Goal: Information Seeking & Learning: Learn about a topic

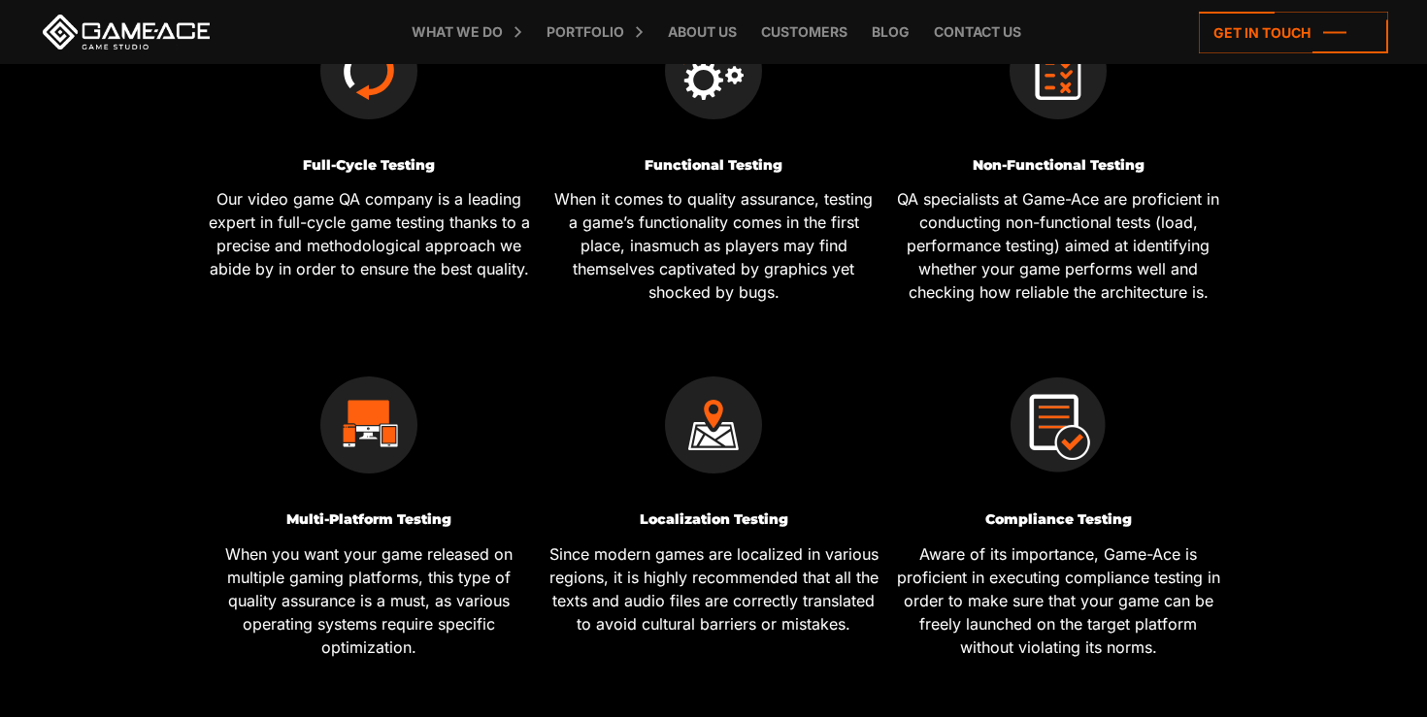
scroll to position [797, 0]
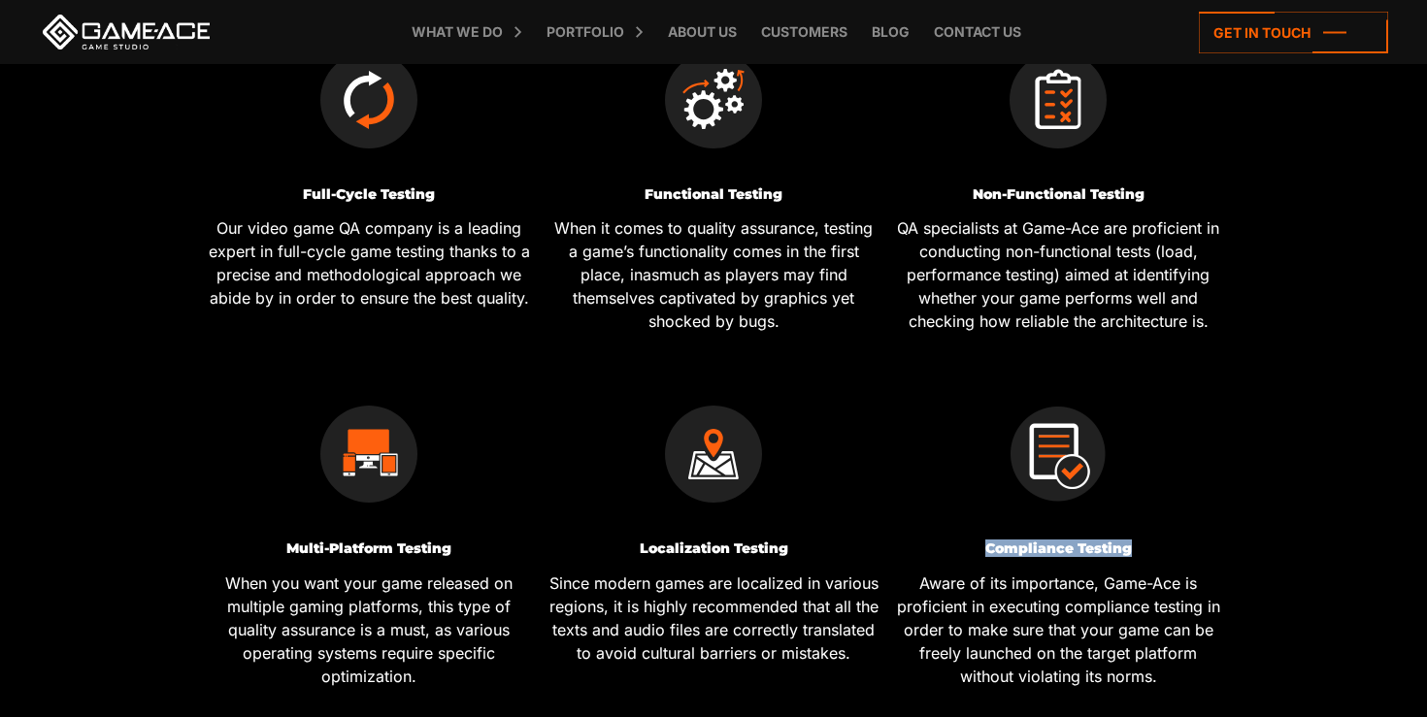
drag, startPoint x: 1138, startPoint y: 493, endPoint x: 985, endPoint y: 489, distance: 152.5
click at [985, 542] on h3 "Compliance Testing" at bounding box center [1058, 549] width 330 height 15
copy h3 "Compliance Testing"
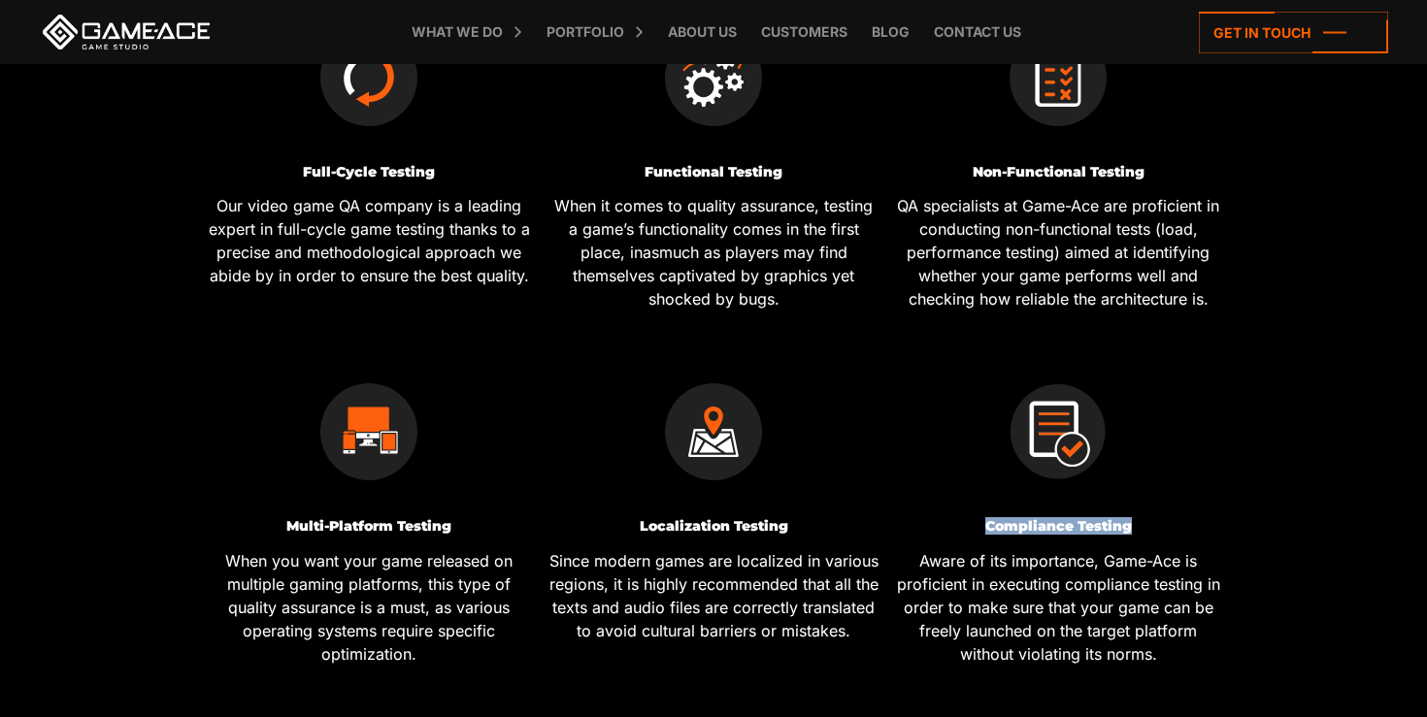
scroll to position [849, 0]
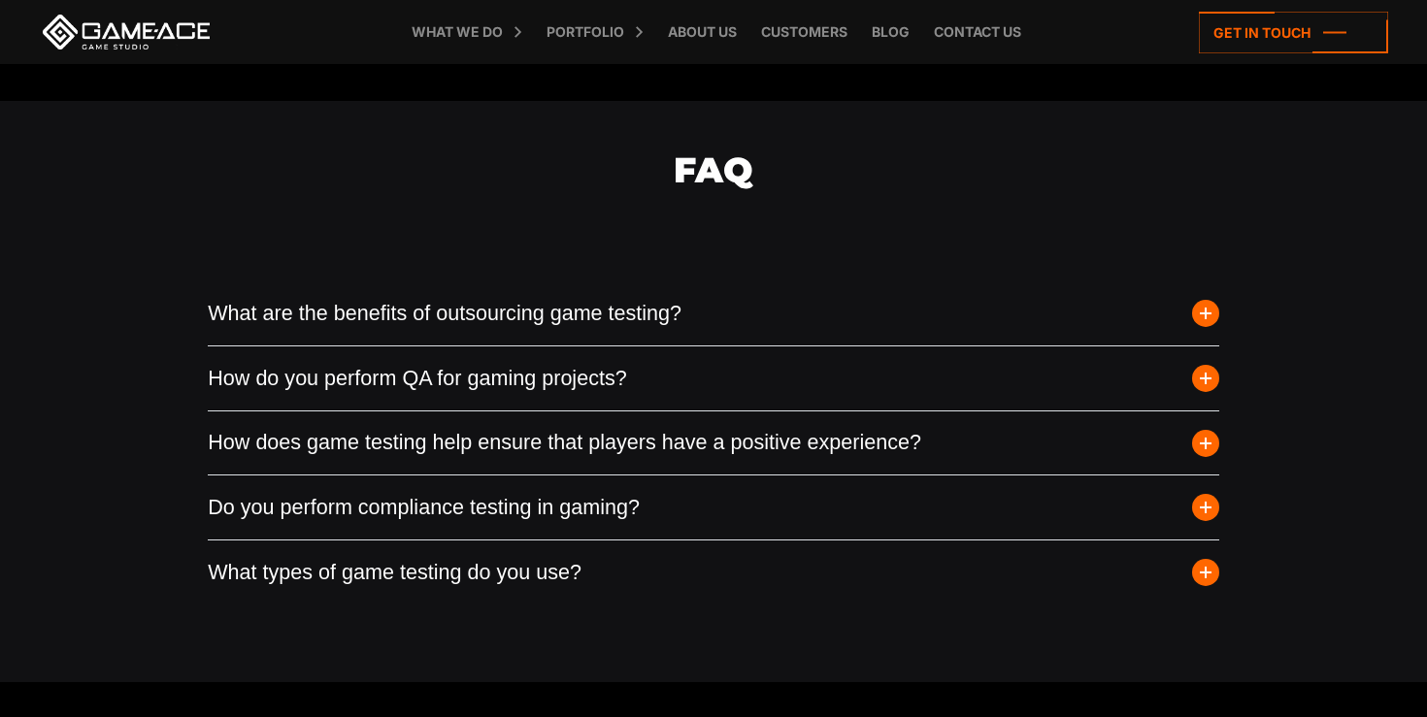
scroll to position [5340, 0]
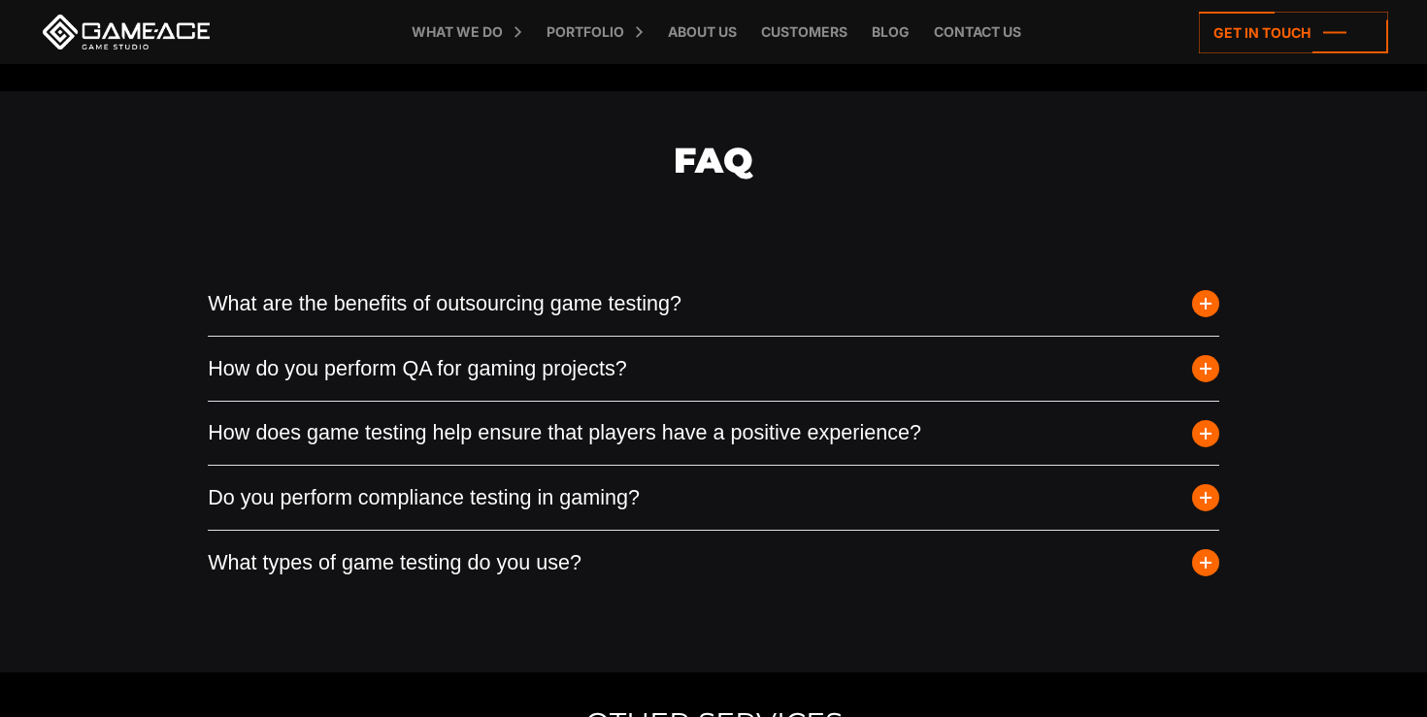
click at [1209, 420] on span "button" at bounding box center [1205, 433] width 27 height 27
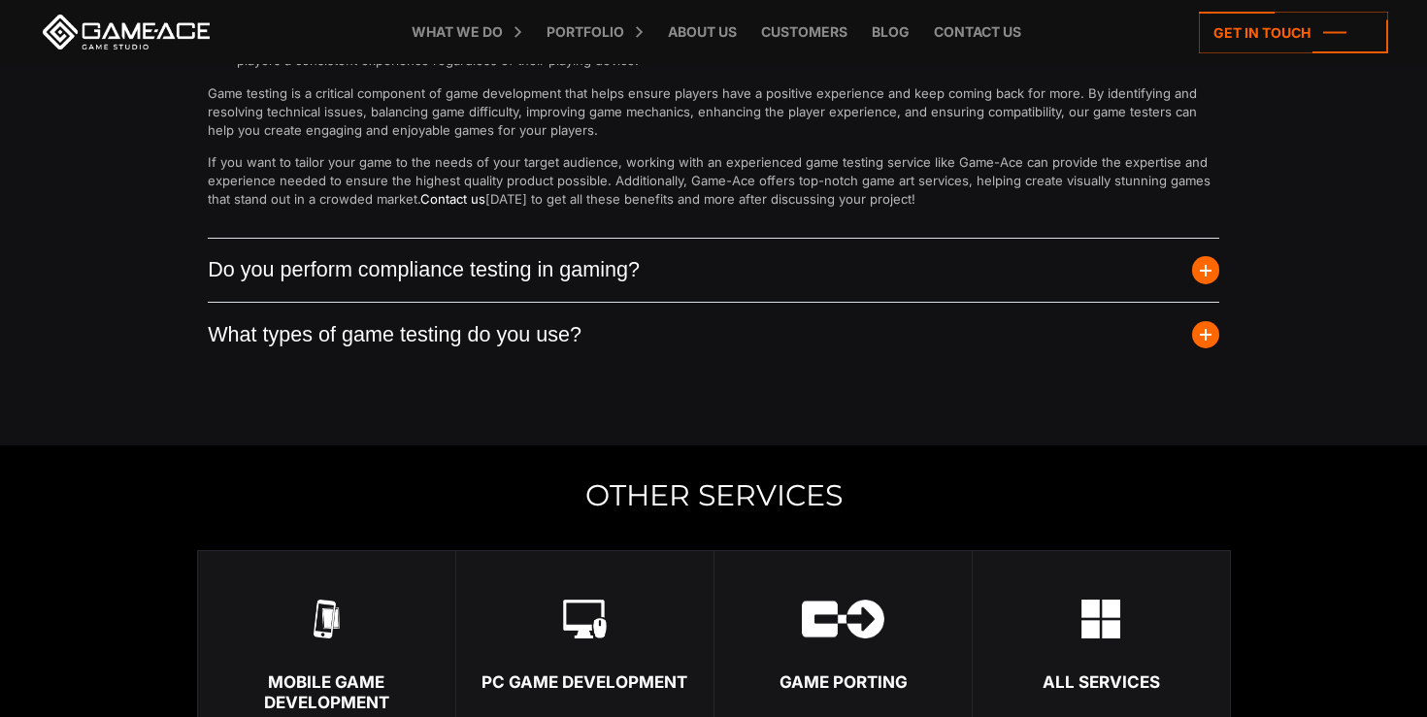
scroll to position [6121, 0]
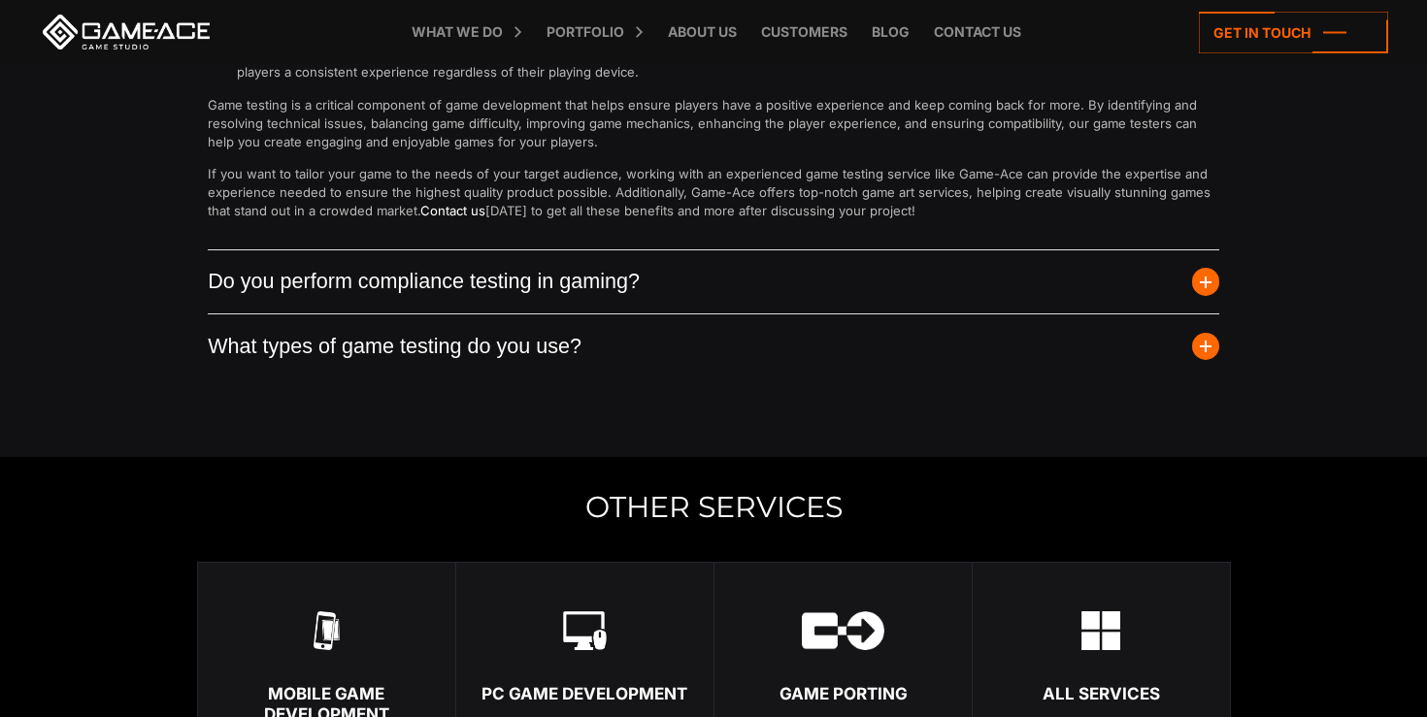
click at [1208, 268] on span "button" at bounding box center [1205, 281] width 27 height 27
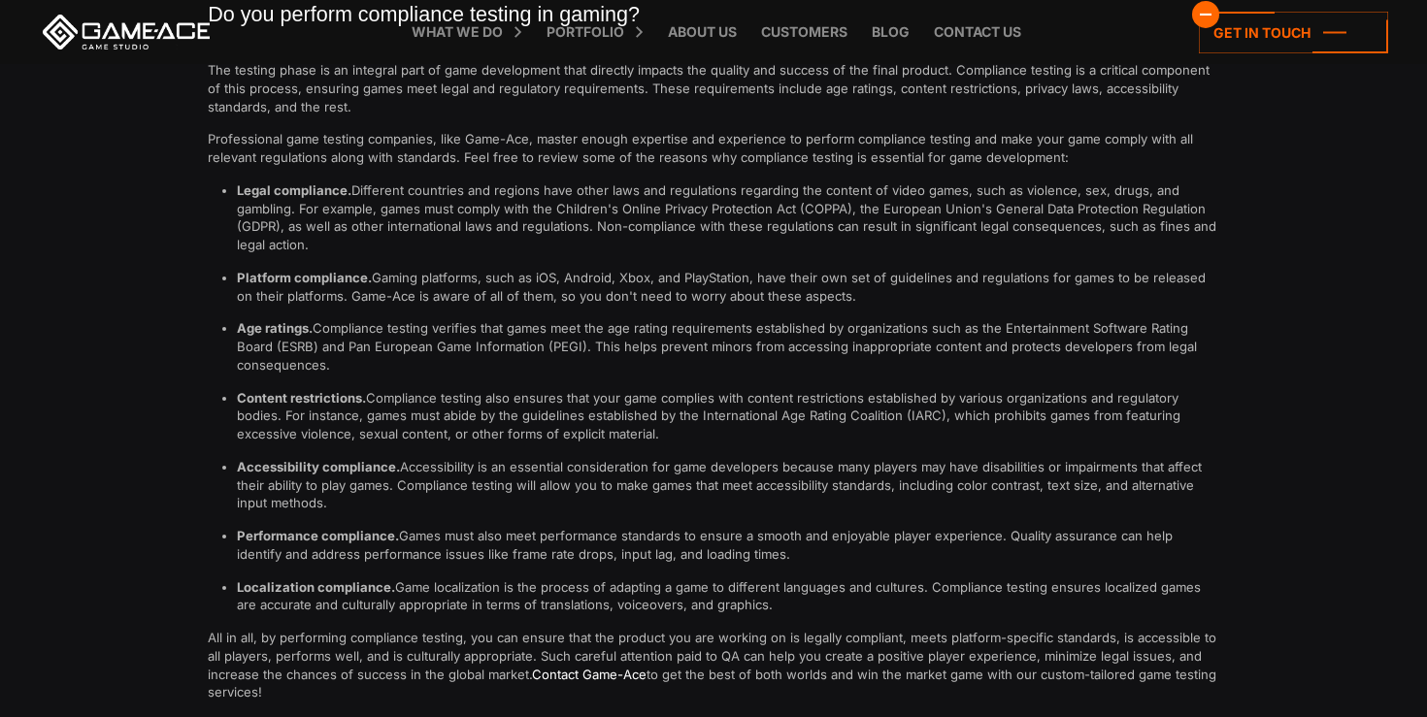
scroll to position [5805, 0]
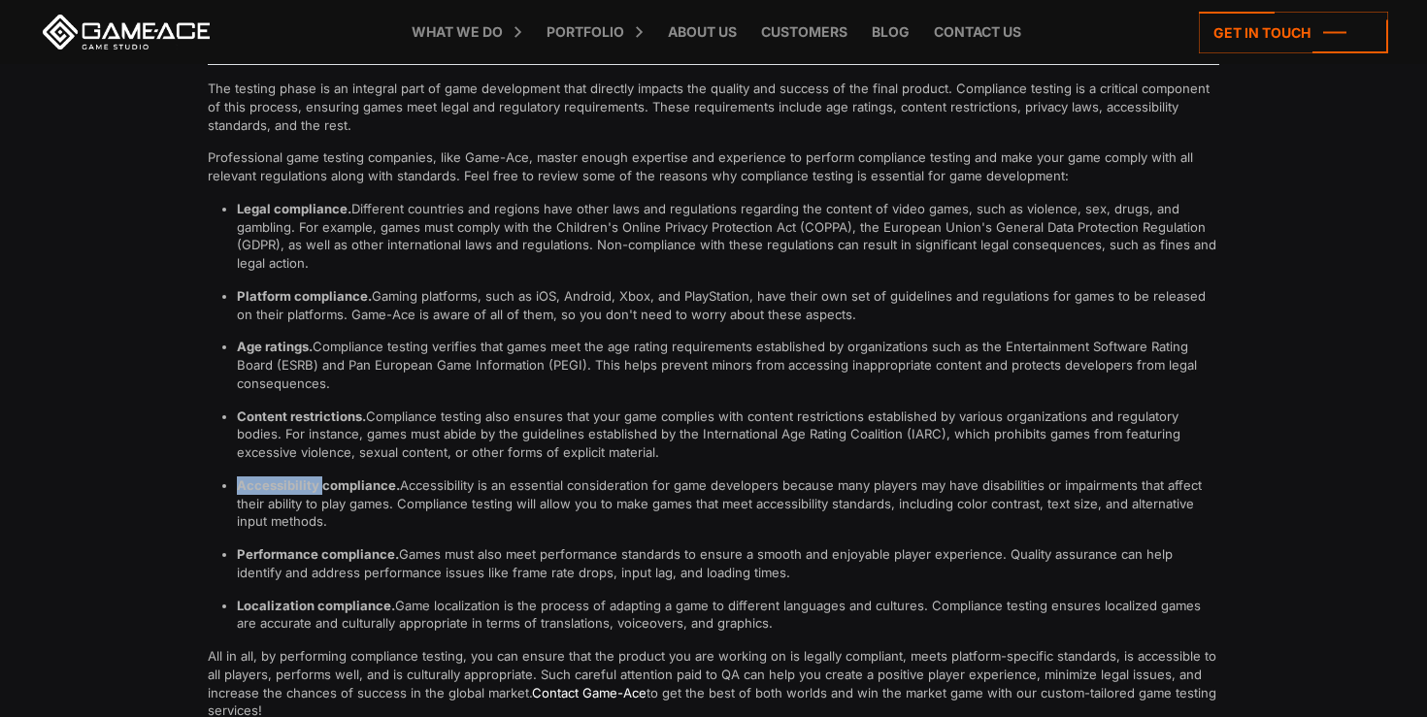
drag, startPoint x: 320, startPoint y: 444, endPoint x: 239, endPoint y: 446, distance: 81.6
click at [239, 478] on strong "Accessibility compliance." at bounding box center [318, 486] width 163 height 16
copy strong "Accessibility"
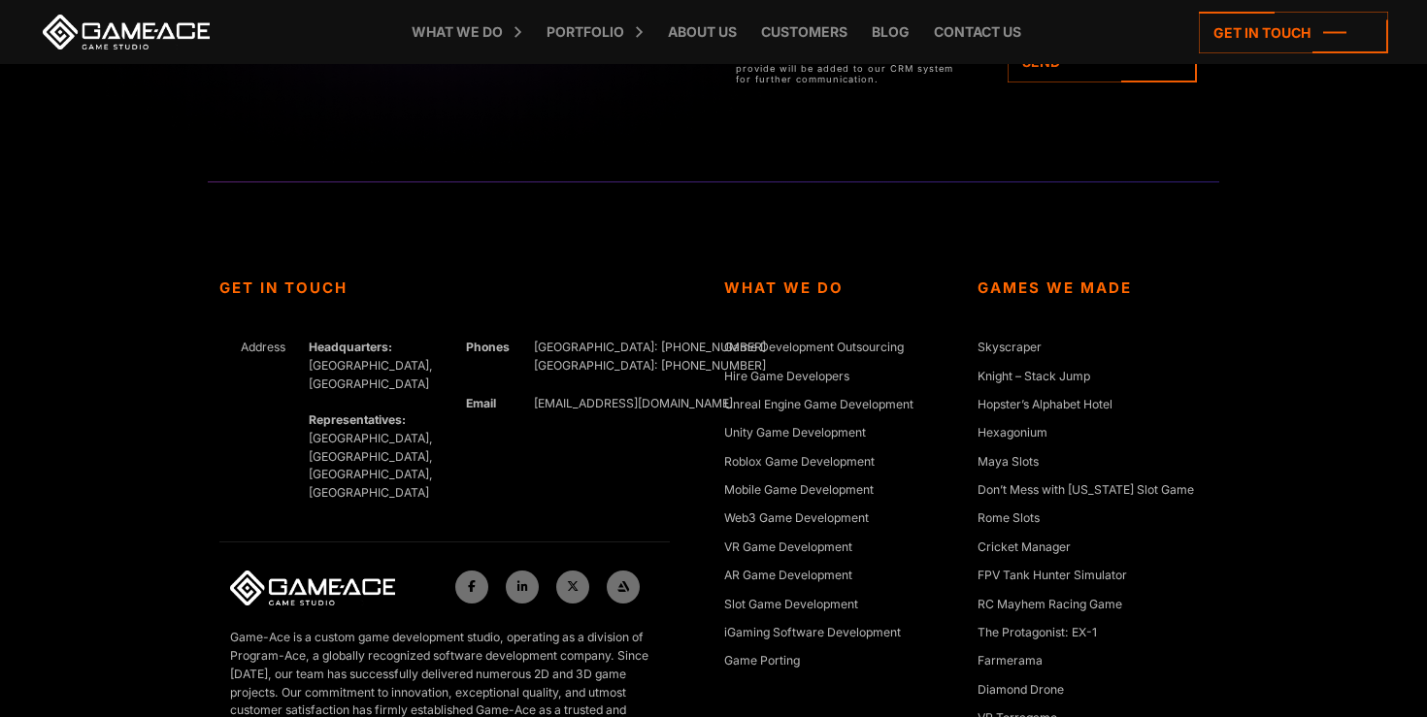
scroll to position [7753, 0]
